Goal: Transaction & Acquisition: Purchase product/service

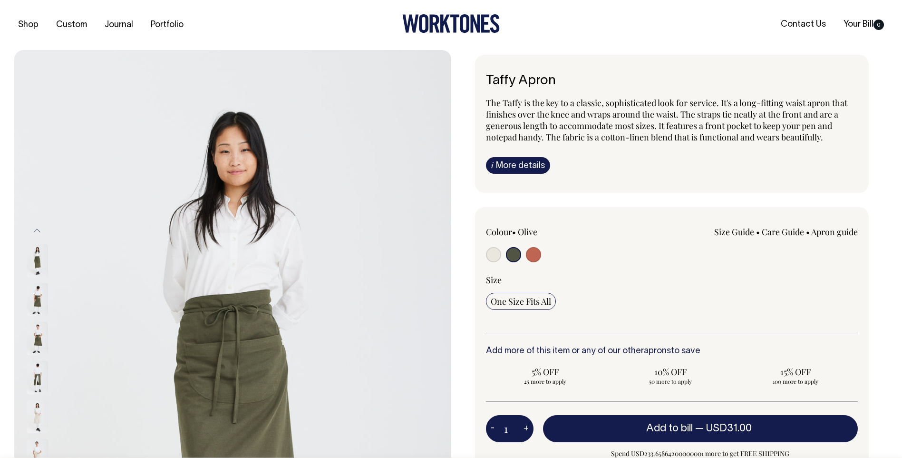
select select "Olive"
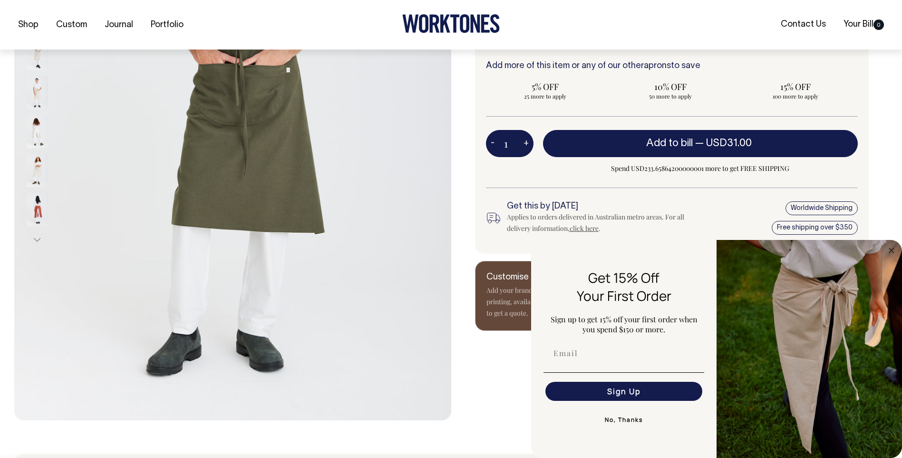
scroll to position [285, 0]
click at [889, 248] on circle "Close dialog" at bounding box center [892, 250] width 11 height 11
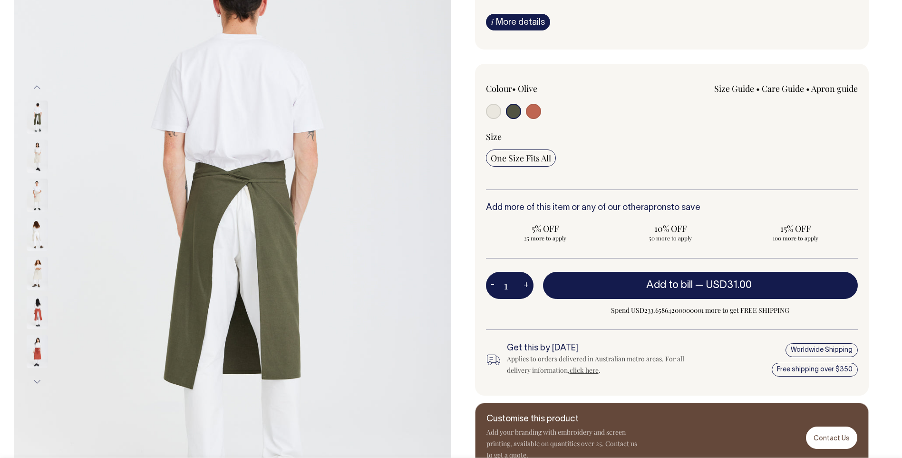
scroll to position [143, 0]
click at [490, 110] on input "radio" at bounding box center [493, 111] width 15 height 15
radio input "true"
select select "Natural"
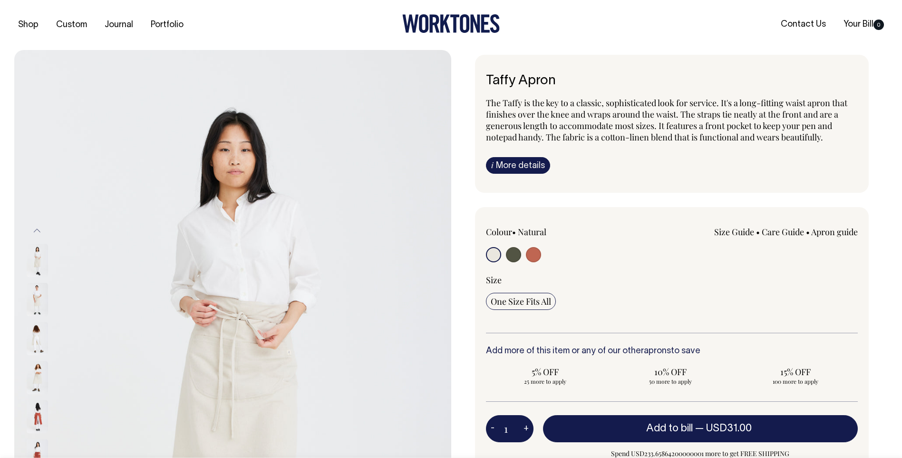
click at [37, 298] on img at bounding box center [37, 299] width 21 height 33
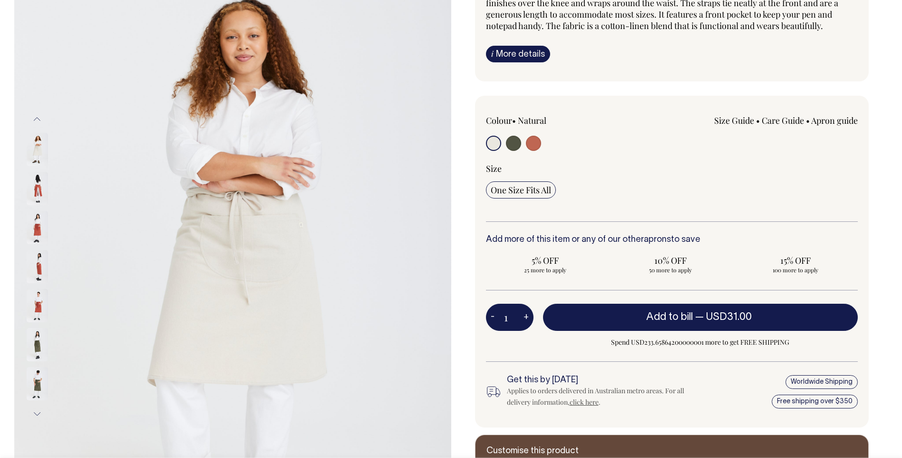
scroll to position [105, 0]
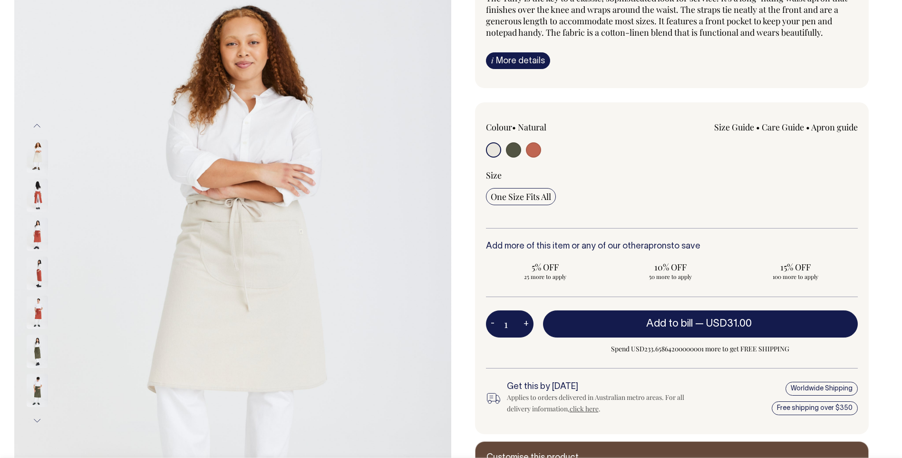
click at [512, 147] on input "radio" at bounding box center [513, 149] width 15 height 15
radio input "true"
select select "Olive"
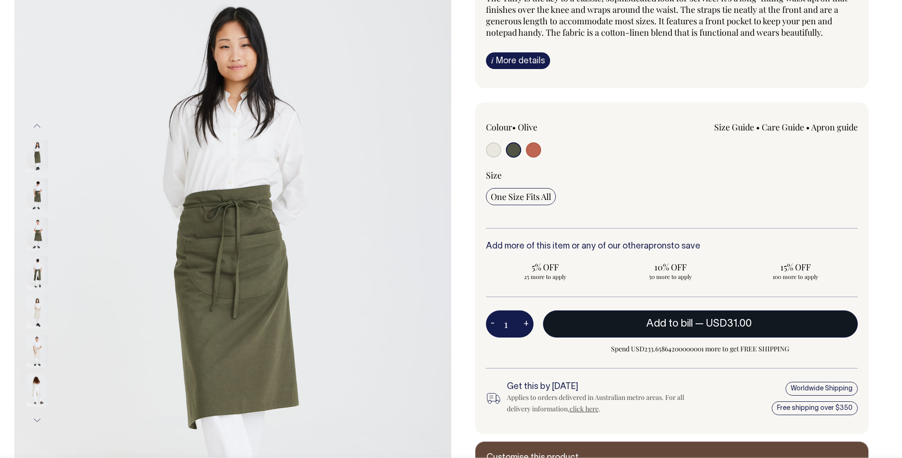
click at [644, 318] on button "Add to bill — USD31.00" at bounding box center [700, 323] width 315 height 27
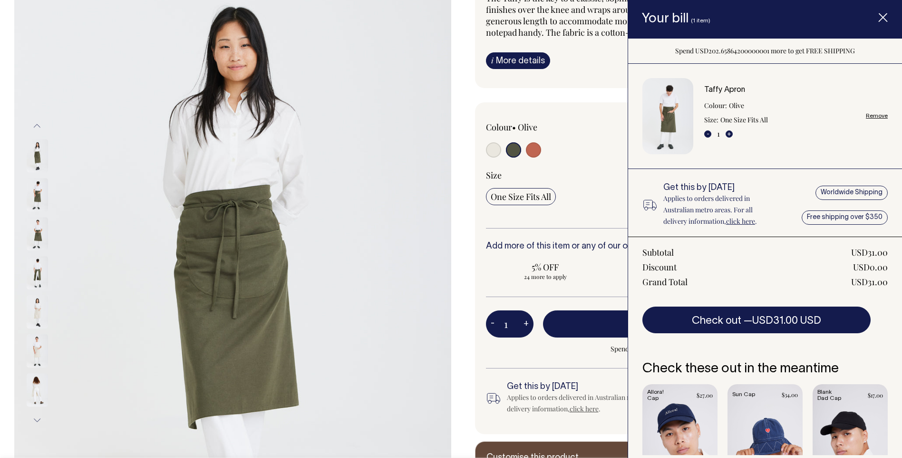
click at [494, 148] on input "radio" at bounding box center [493, 149] width 15 height 15
radio input "true"
select select "Natural"
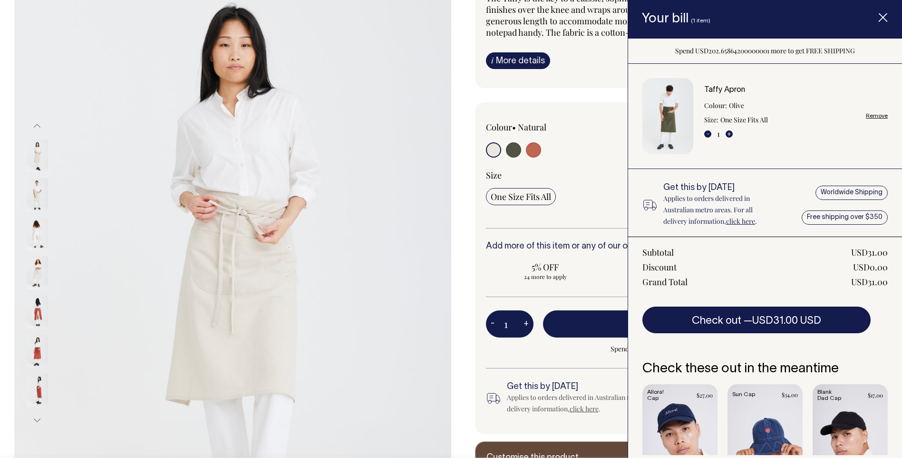
click at [525, 322] on button "+" at bounding box center [526, 323] width 15 height 19
type input "2"
click at [581, 316] on button "Add to bill — USD31.00" at bounding box center [700, 323] width 315 height 27
type input "1"
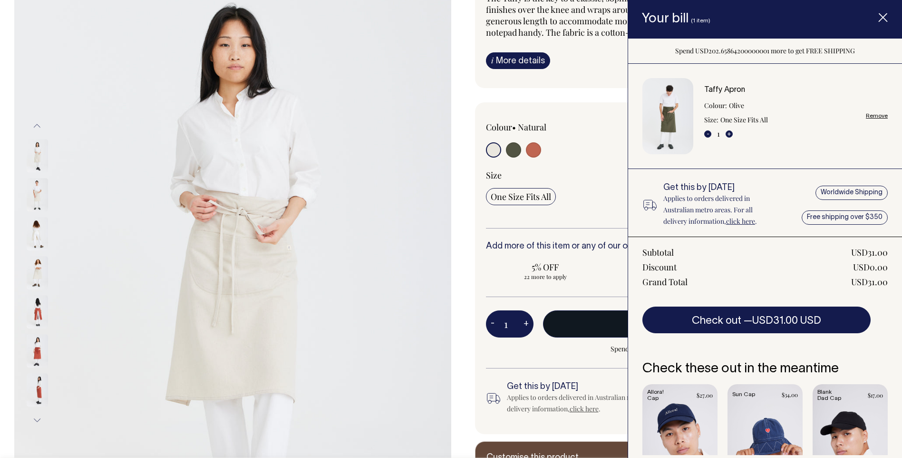
type input "1"
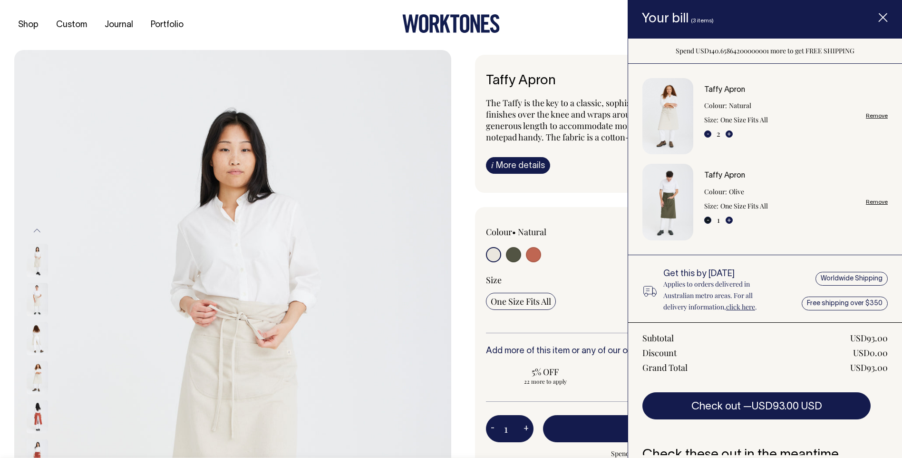
click at [707, 221] on button "-" at bounding box center [707, 219] width 7 height 7
click at [868, 200] on link "Remove" at bounding box center [877, 202] width 22 height 6
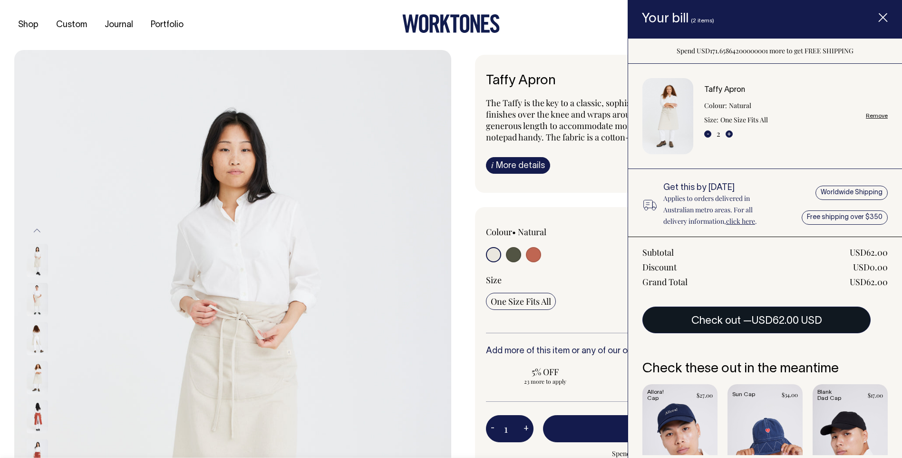
click at [762, 316] on span "USD62.00 USD" at bounding box center [787, 321] width 70 height 10
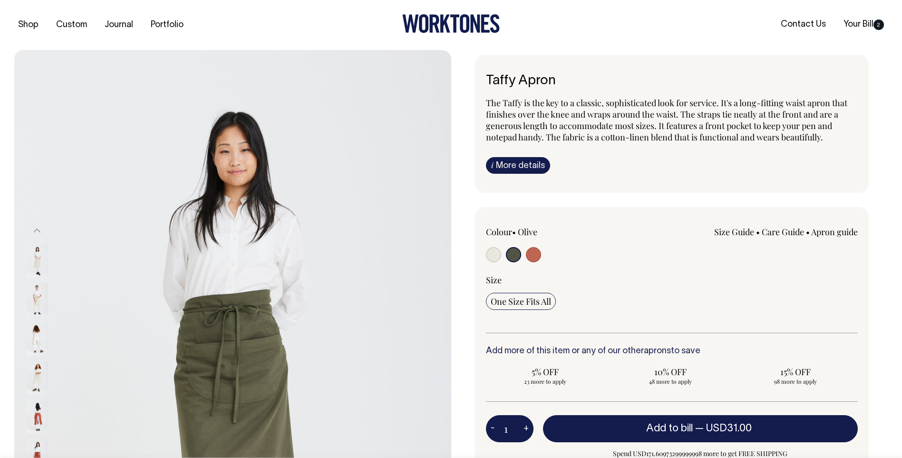
select select "Olive"
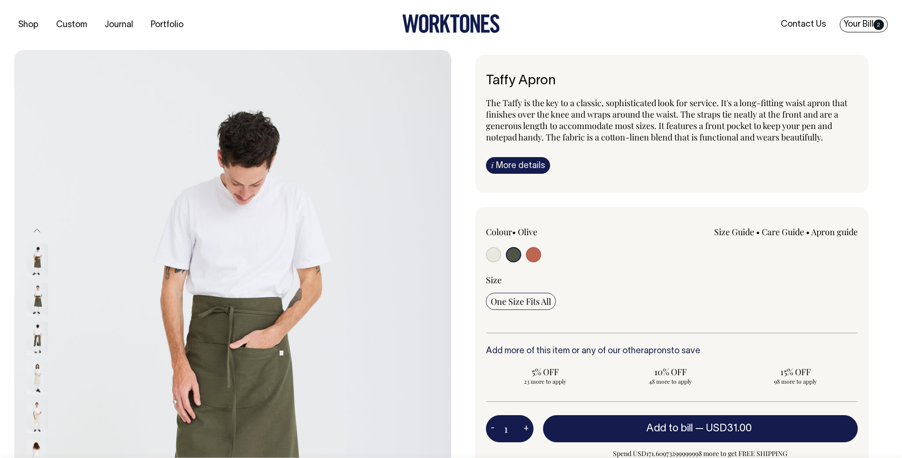
click at [881, 22] on span "2" at bounding box center [879, 25] width 10 height 10
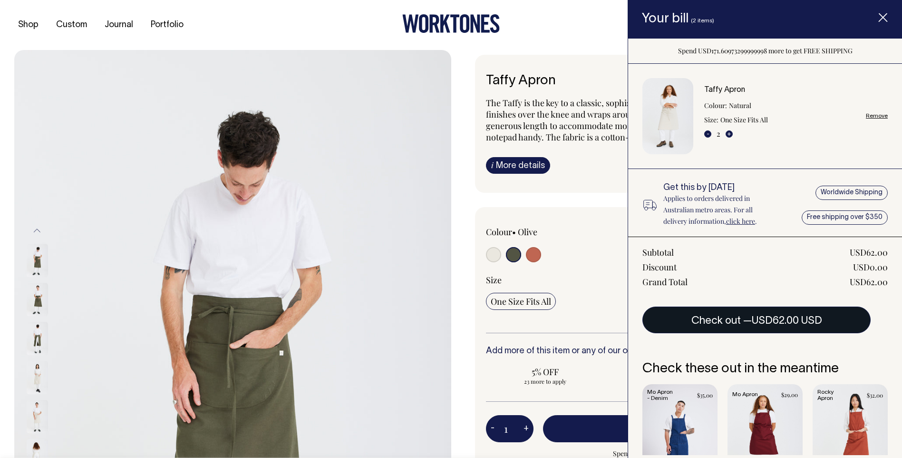
click at [770, 321] on span "USD62.00 USD" at bounding box center [787, 321] width 70 height 10
